Goal: Navigation & Orientation: Find specific page/section

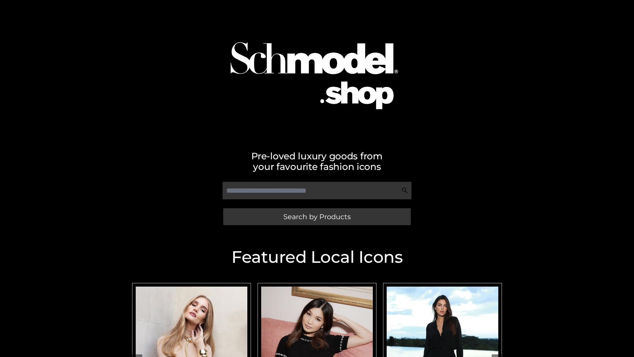
click at [317, 216] on span "Search by Products" at bounding box center [316, 216] width 67 height 7
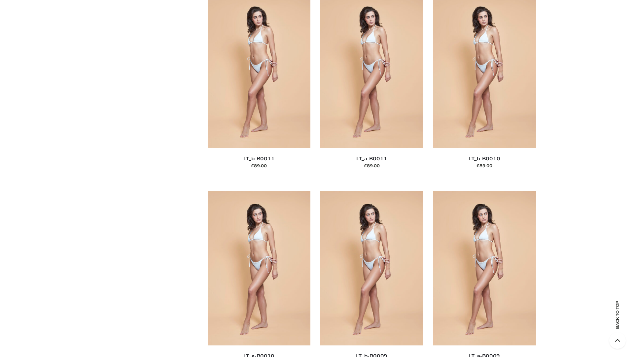
scroll to position [2966, 0]
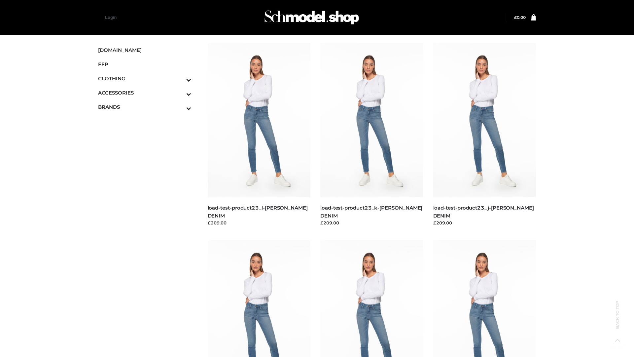
scroll to position [579, 0]
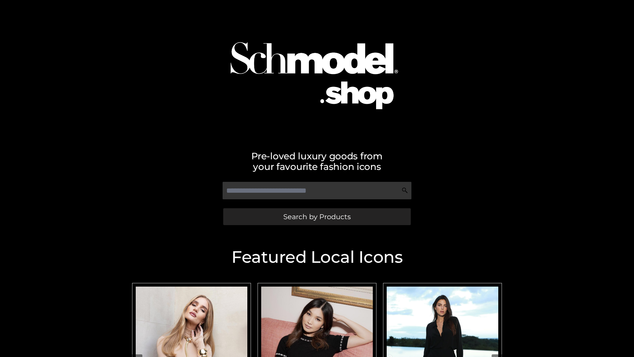
click at [317, 216] on span "Search by Products" at bounding box center [316, 216] width 67 height 7
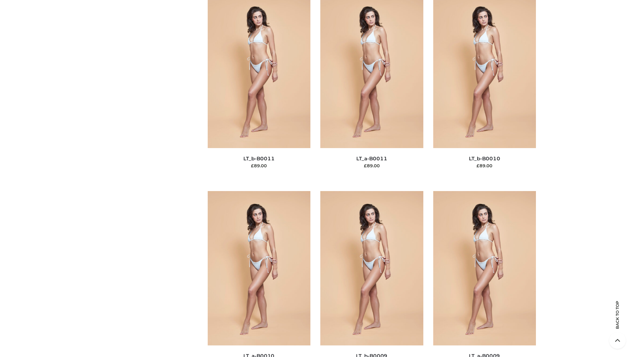
scroll to position [2966, 0]
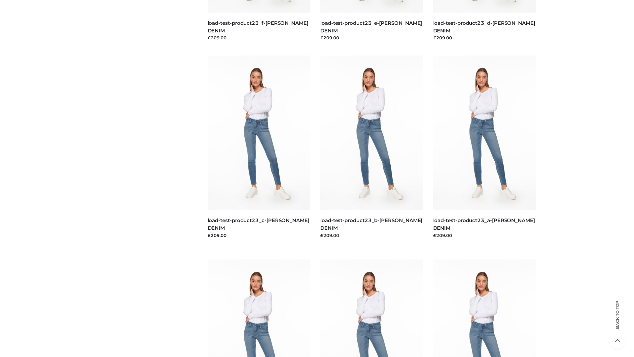
scroll to position [579, 0]
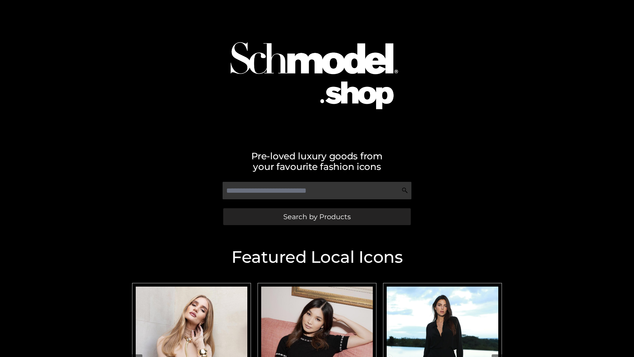
click at [317, 216] on span "Search by Products" at bounding box center [316, 216] width 67 height 7
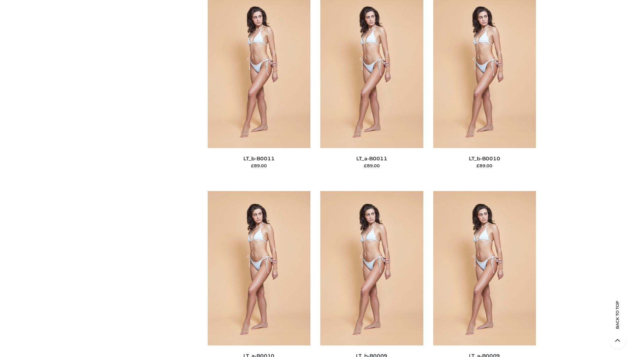
scroll to position [2966, 0]
